Goal: Check status: Check status

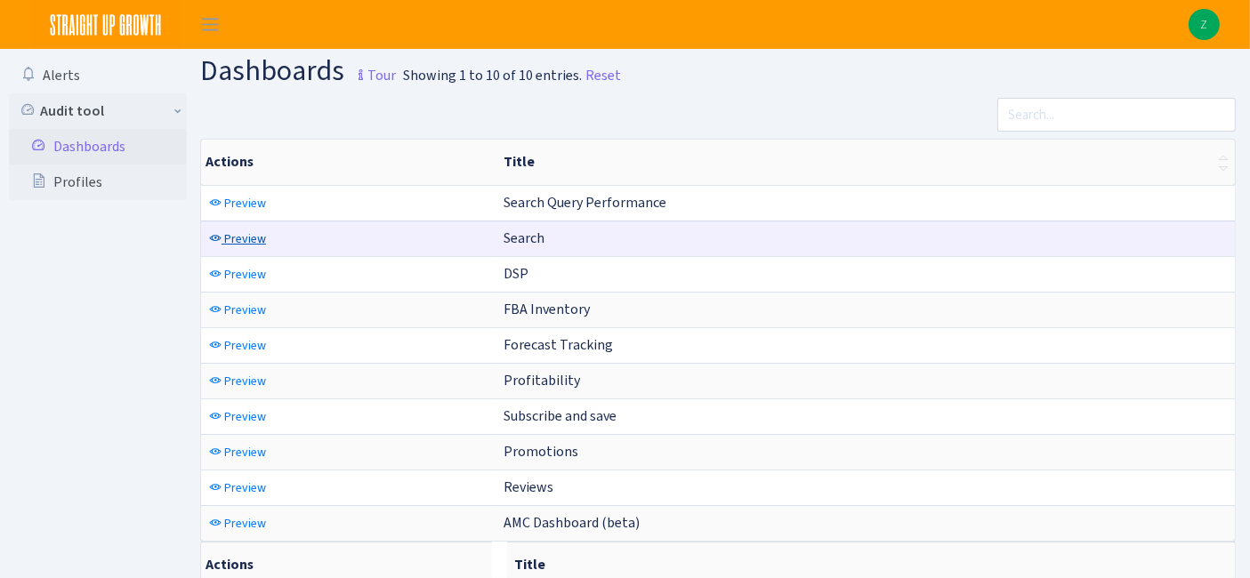
click at [250, 242] on span "Preview" at bounding box center [245, 239] width 42 height 17
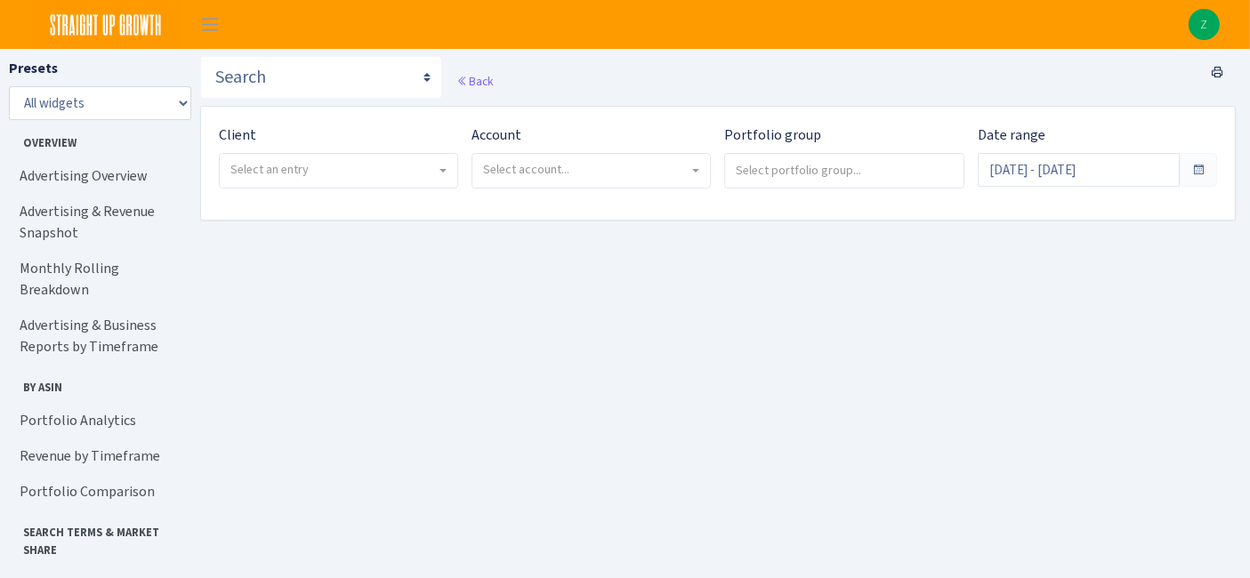
click at [279, 166] on span "Select an entry" at bounding box center [270, 169] width 78 height 17
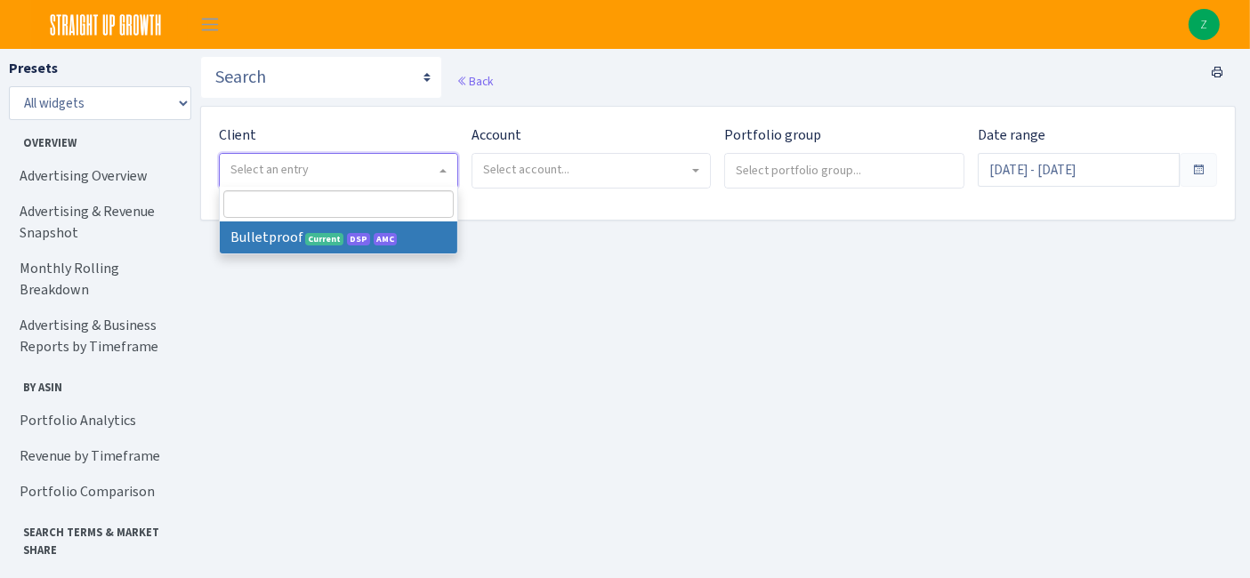
select select "409"
select select
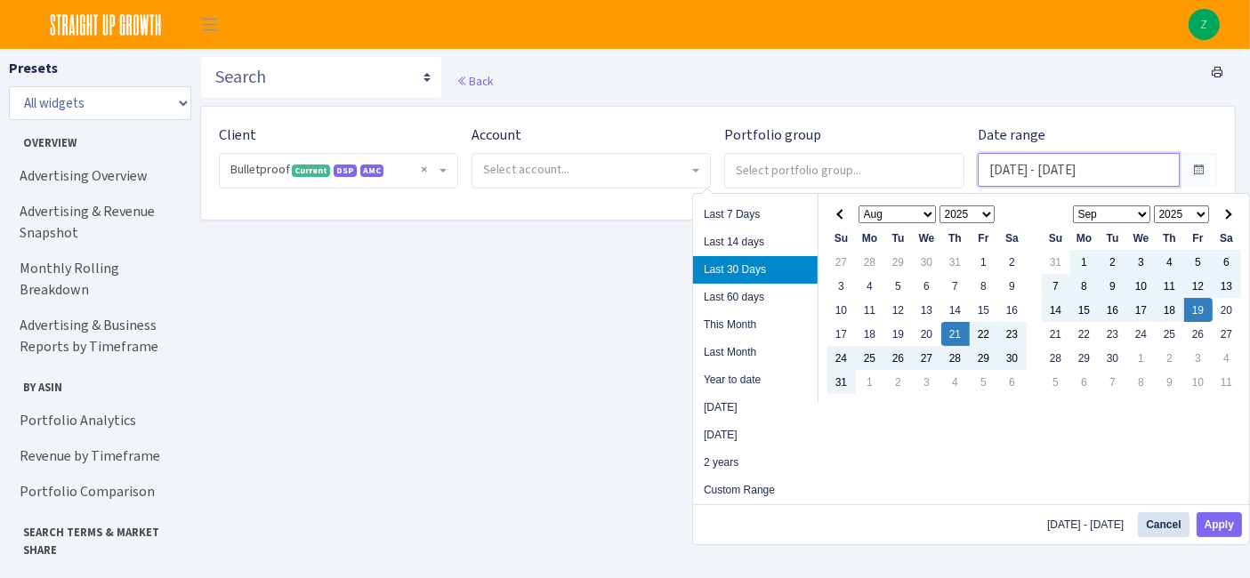
click at [1056, 170] on input "Aug 21, 2025 - Sep 19, 2025" at bounding box center [1079, 170] width 202 height 34
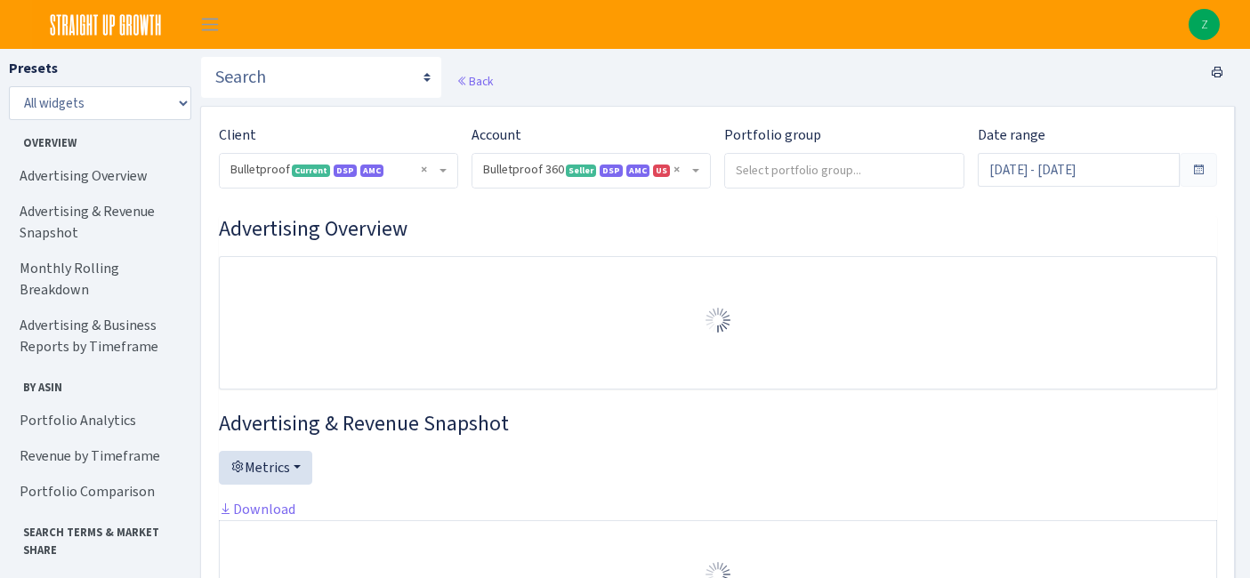
select select "3235730245795869"
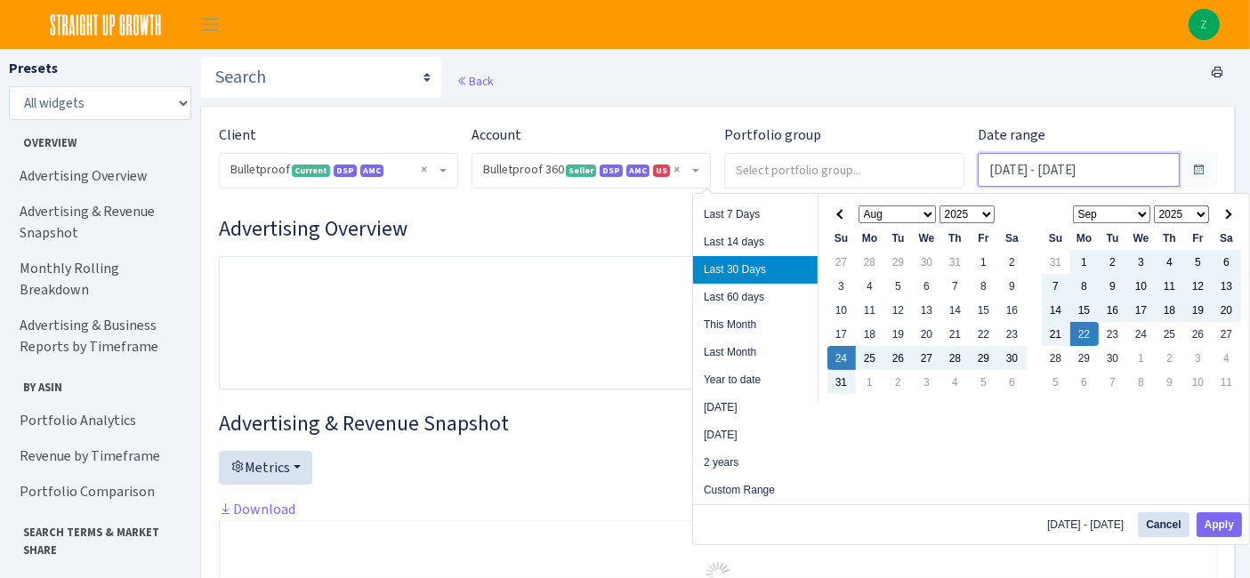
click at [1056, 170] on input "Aug 24, 2025 - Sep 22, 2025" at bounding box center [1079, 170] width 202 height 34
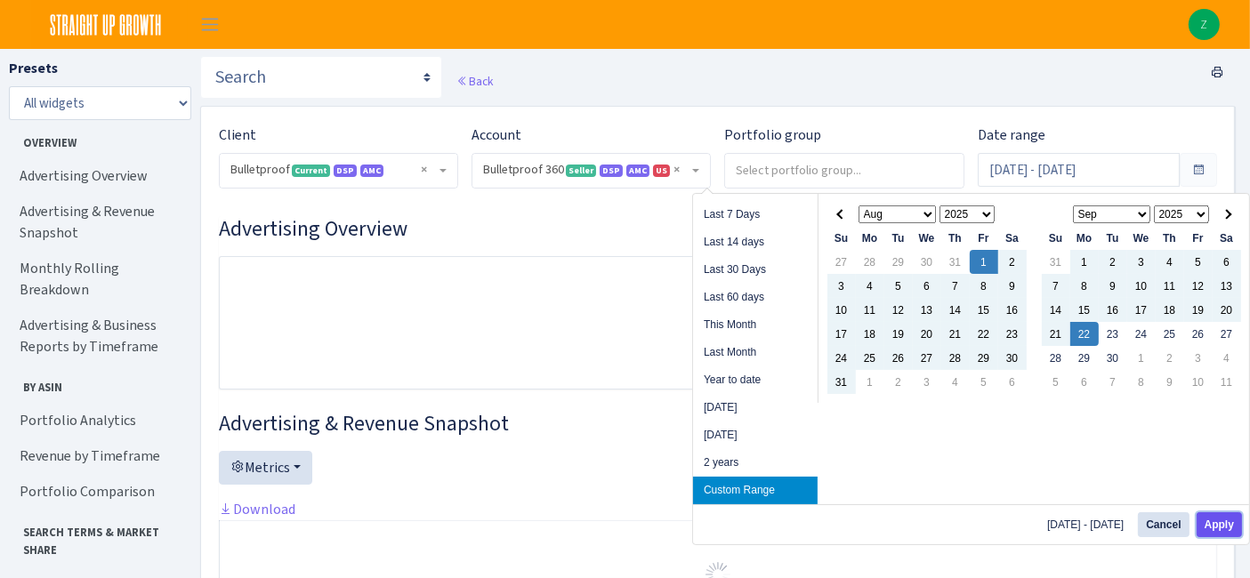
click at [1219, 525] on button "Apply" at bounding box center [1219, 525] width 45 height 25
type input "[DATE] - [DATE]"
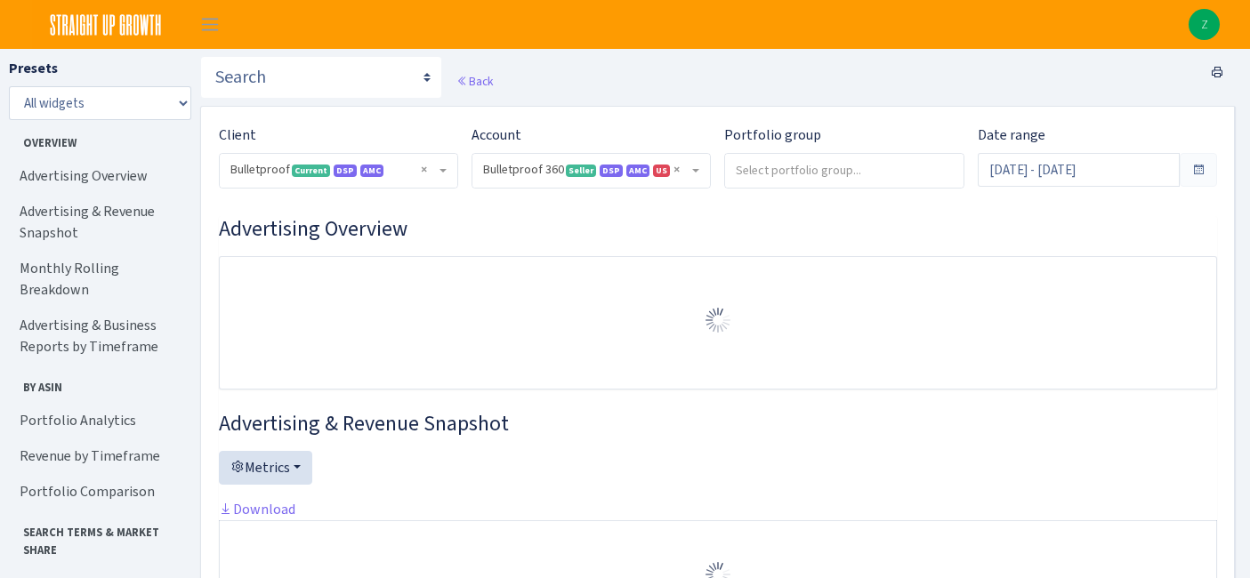
select select "3235730245795869"
click at [93, 403] on link "Portfolio Analytics" at bounding box center [98, 421] width 178 height 36
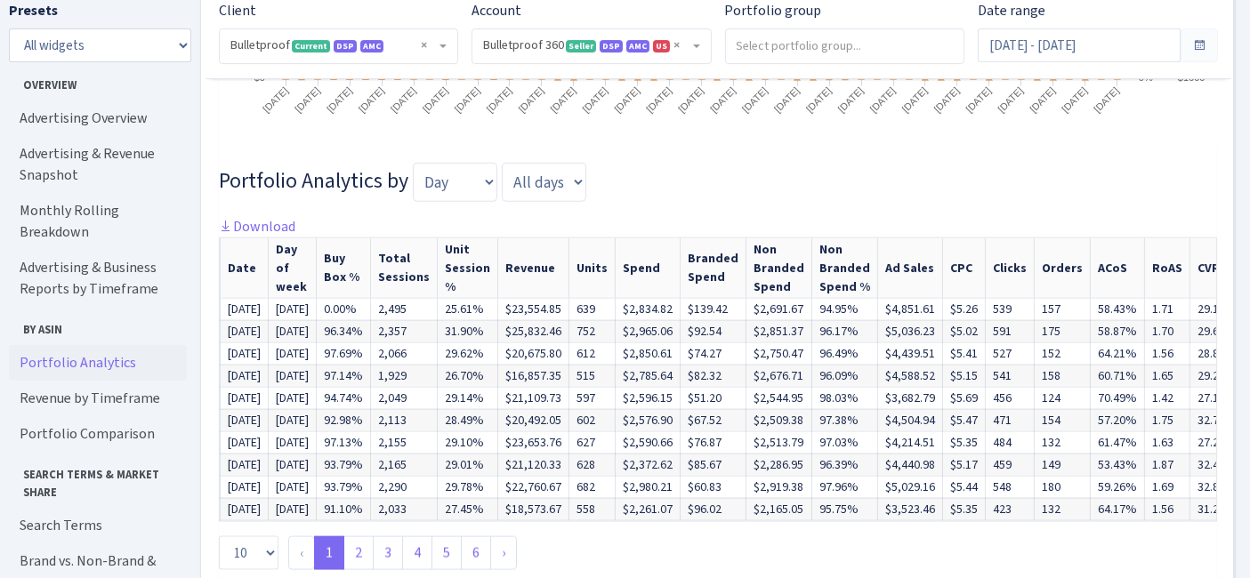
scroll to position [2365, 0]
